Goal: Task Accomplishment & Management: Manage account settings

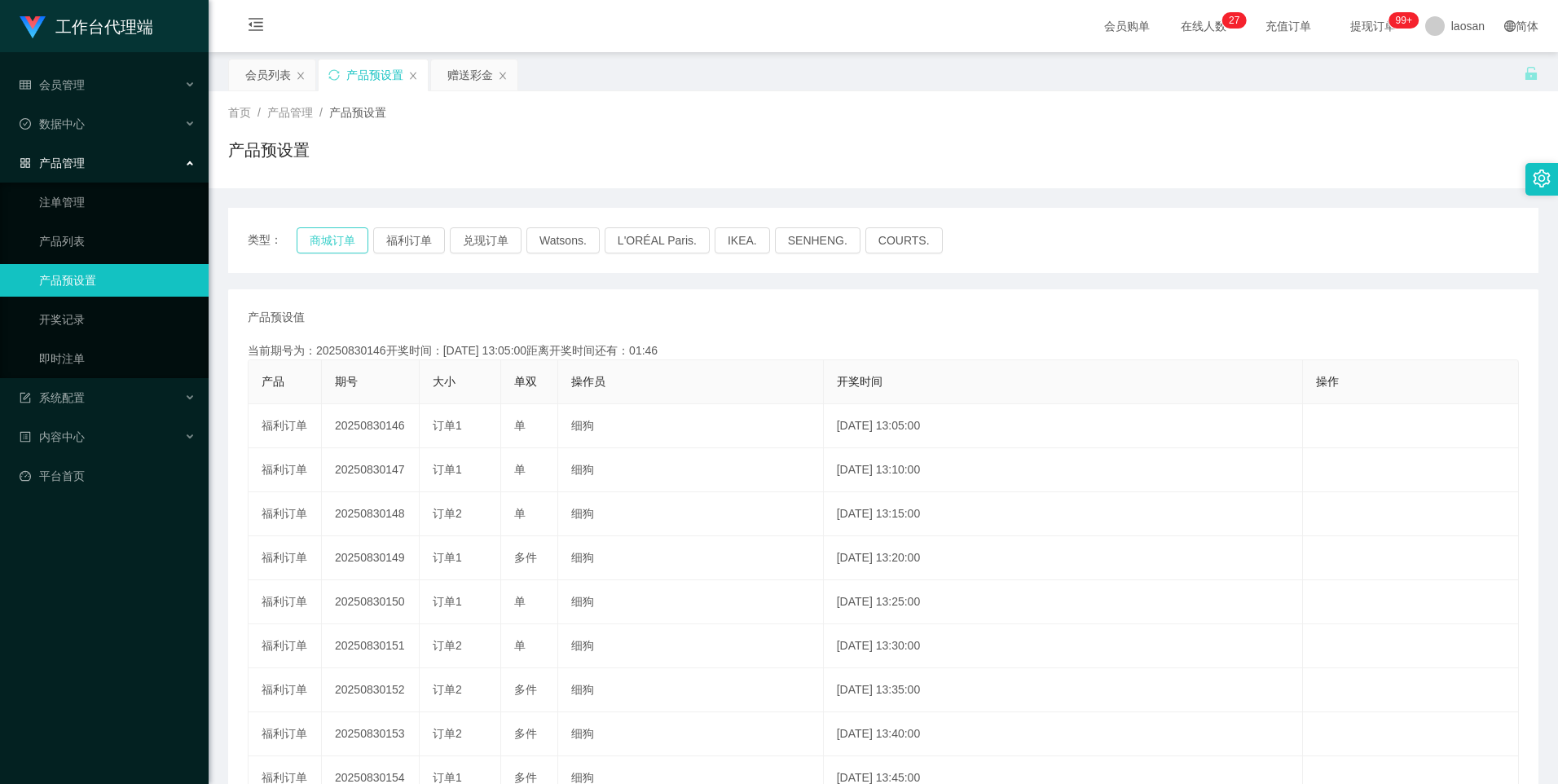
click at [353, 242] on button "商城订单" at bounding box center [332, 241] width 72 height 26
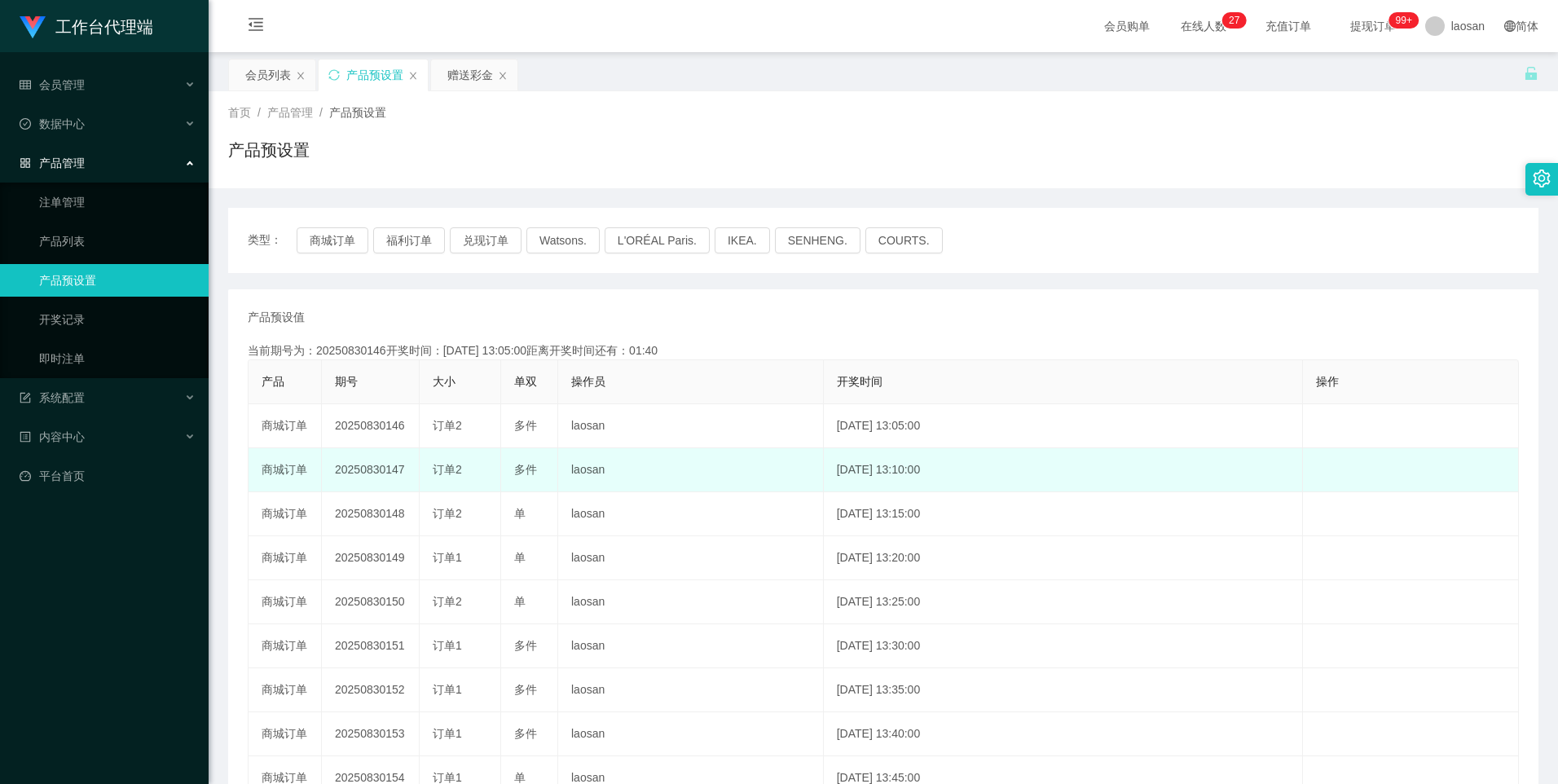
drag, startPoint x: 385, startPoint y: 471, endPoint x: 463, endPoint y: 473, distance: 78.0
click at [463, 473] on tr "商城订单 20250830147 订单2 多件 laosan [DATE] 13:10:00 编 辑 限制投注" at bounding box center [884, 470] width 1271 height 44
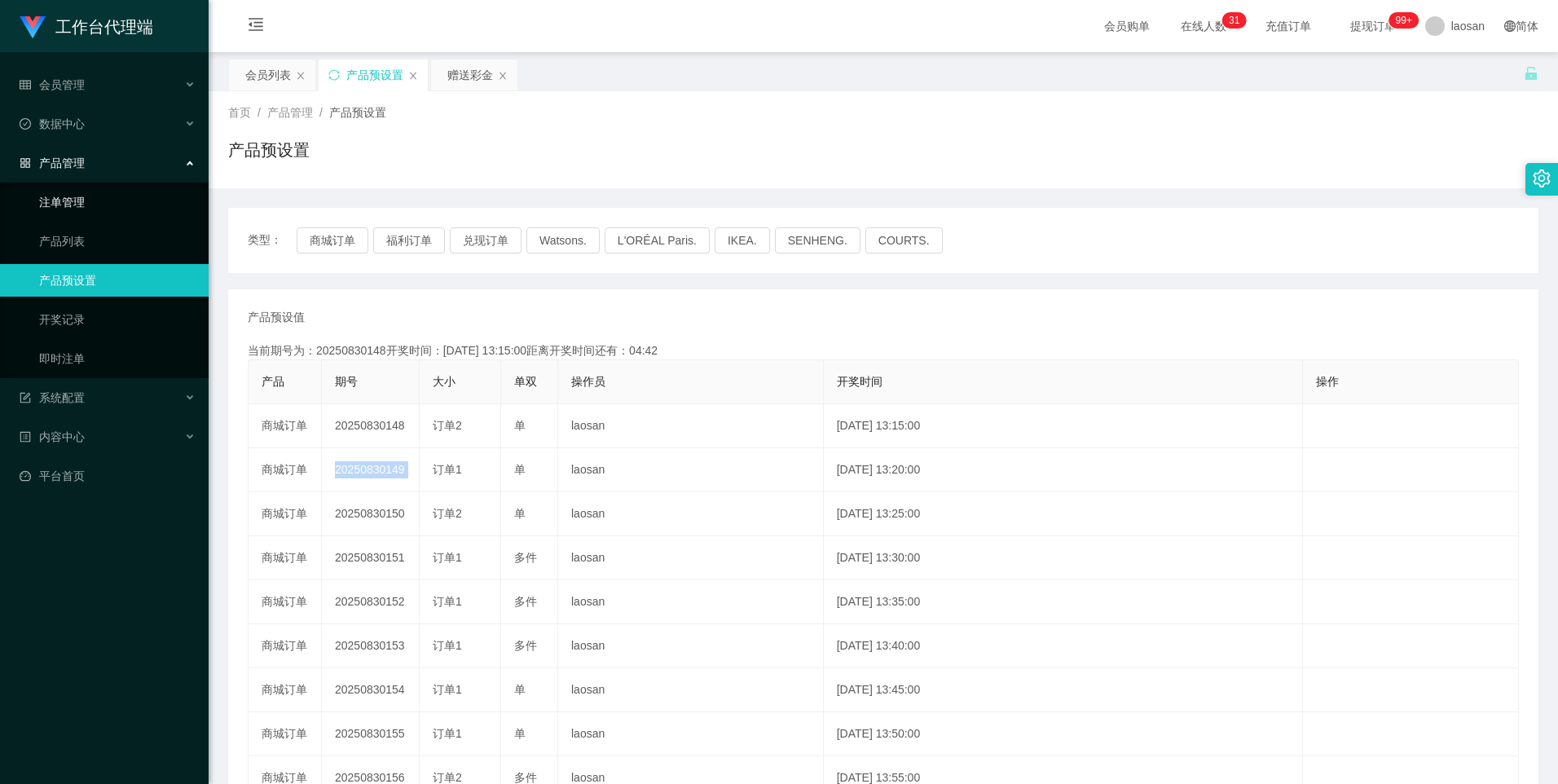
click at [67, 204] on link "注单管理" at bounding box center [117, 201] width 157 height 33
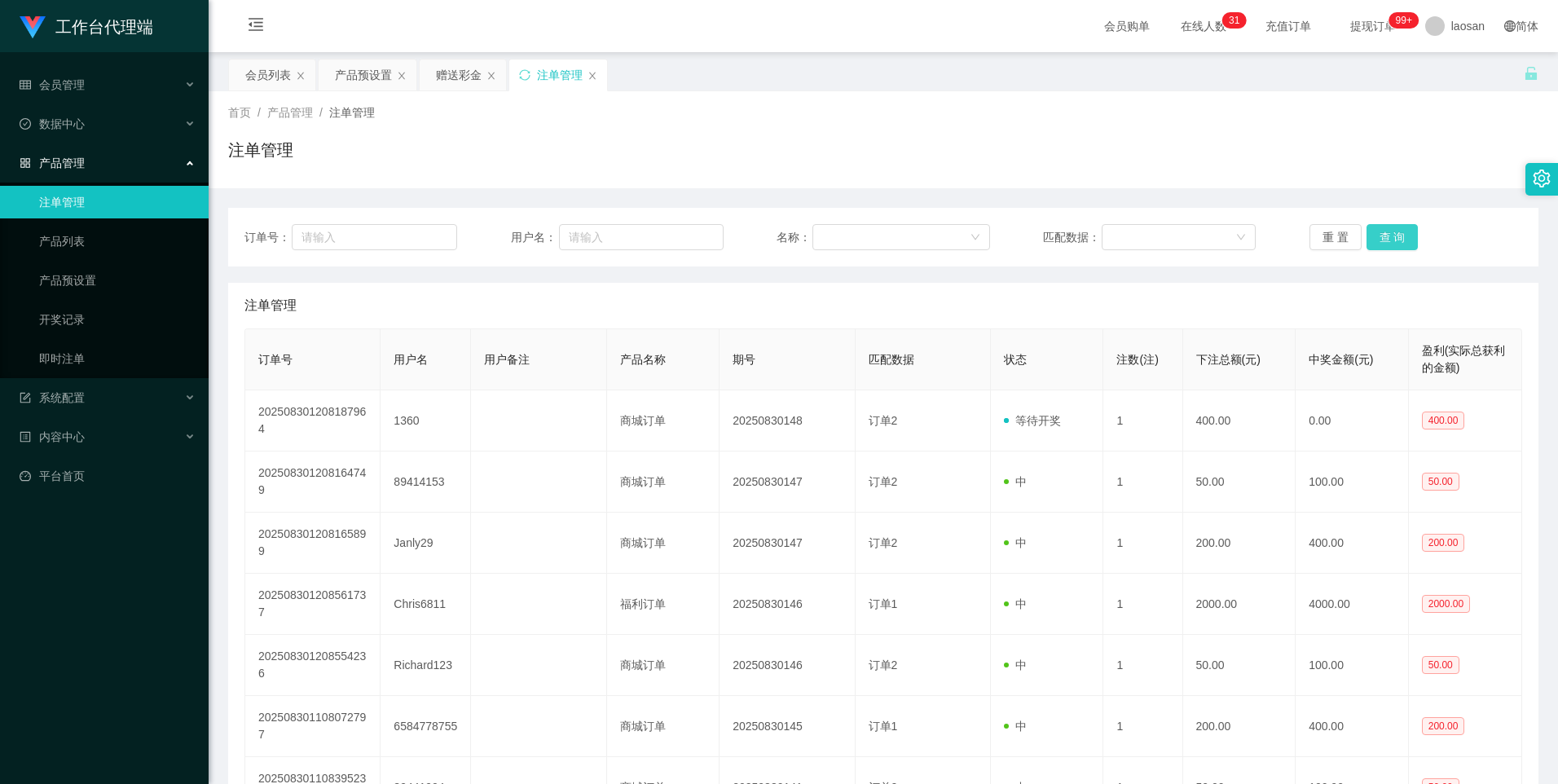
click at [1401, 240] on button "查 询" at bounding box center [1393, 237] width 52 height 26
click at [1382, 243] on button "查 询" at bounding box center [1393, 237] width 52 height 26
click at [1382, 243] on div "重 置 查 询" at bounding box center [1416, 237] width 213 height 26
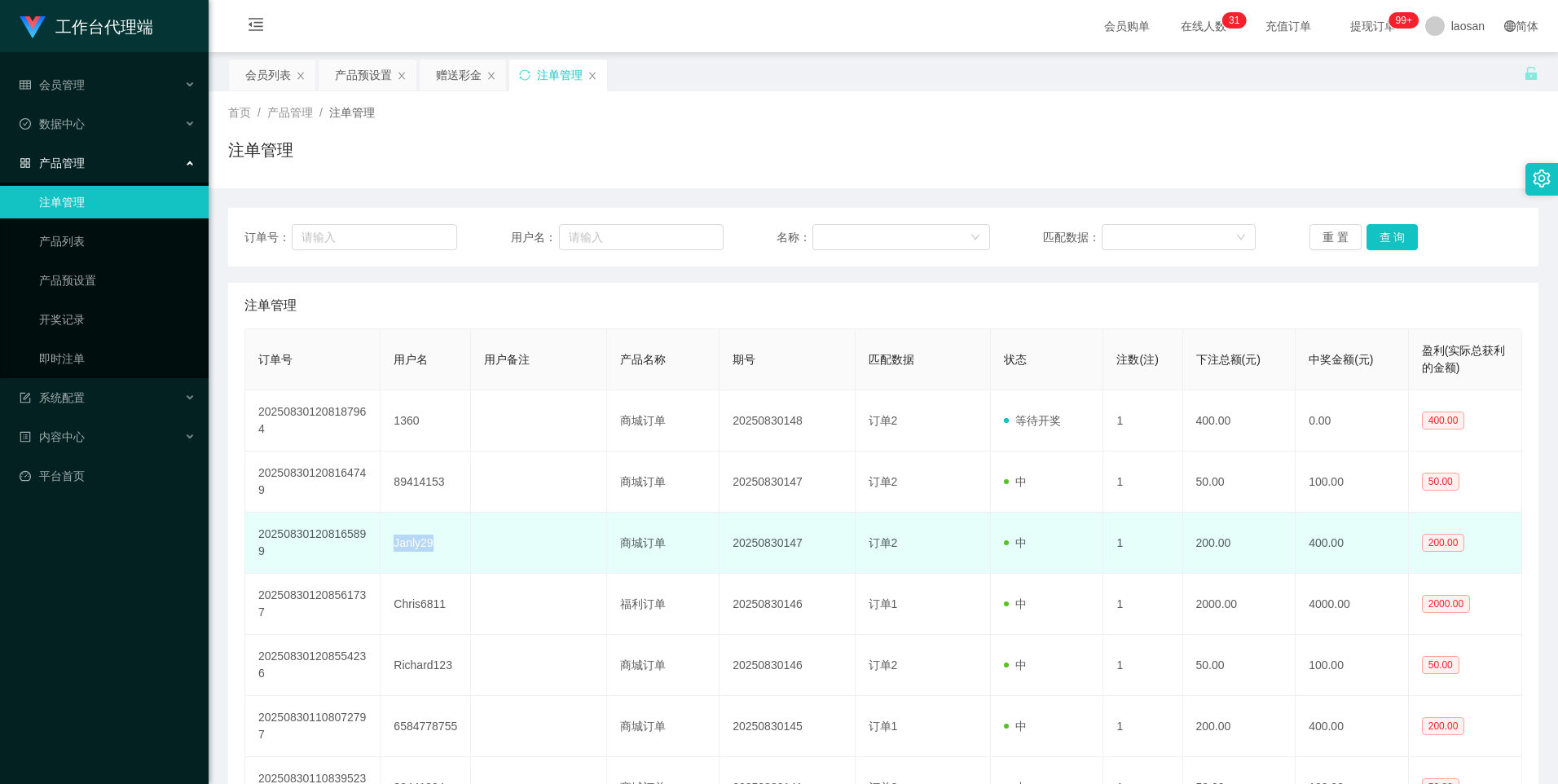
drag, startPoint x: 439, startPoint y: 547, endPoint x: 380, endPoint y: 548, distance: 59.0
click at [380, 548] on td "Janly29" at bounding box center [425, 543] width 90 height 62
